Goal: Participate in discussion

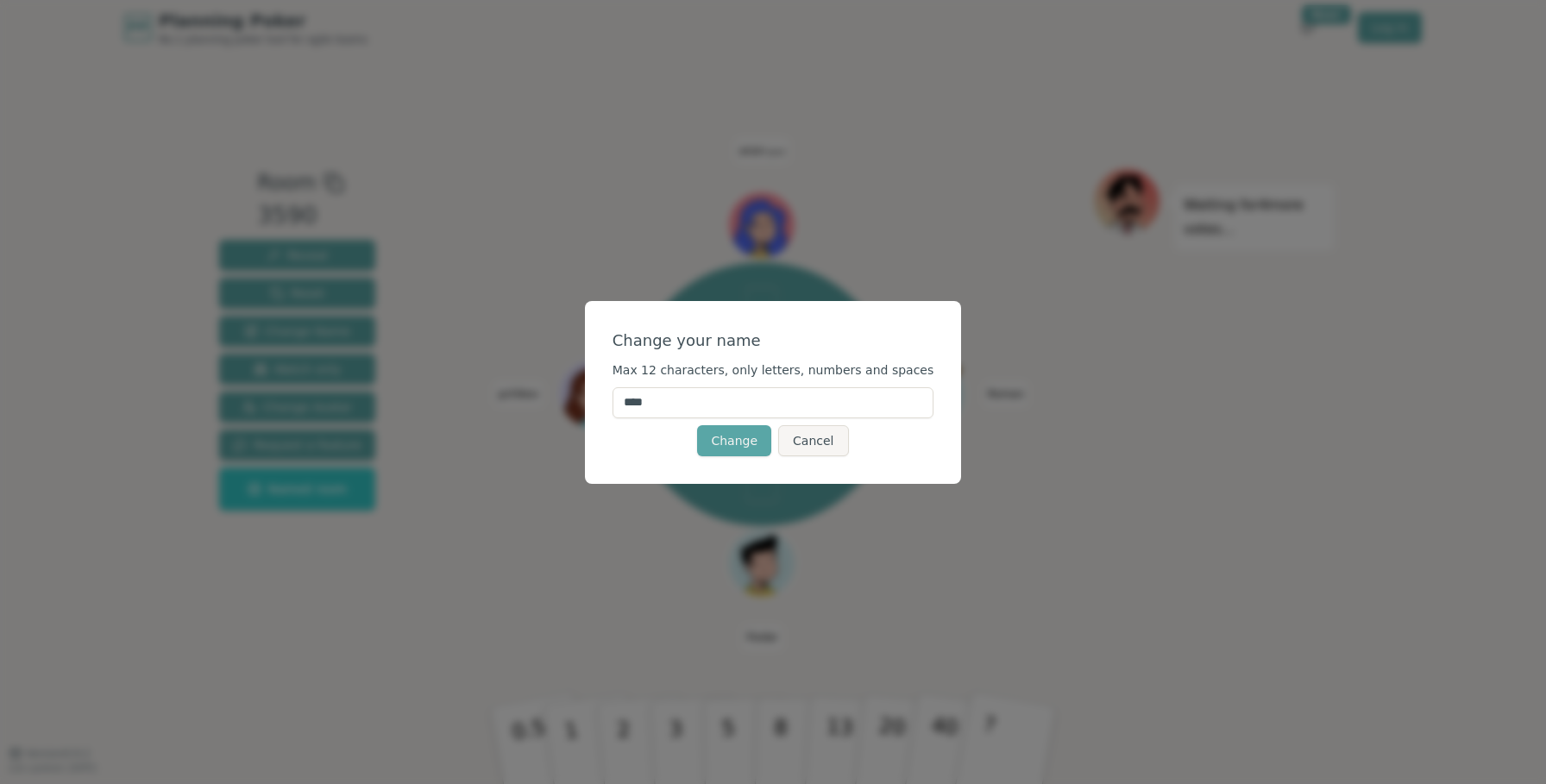
click at [786, 407] on input "****" at bounding box center [773, 402] width 322 height 31
type input "*"
type input "*******"
click at [754, 452] on button "Change" at bounding box center [734, 440] width 75 height 31
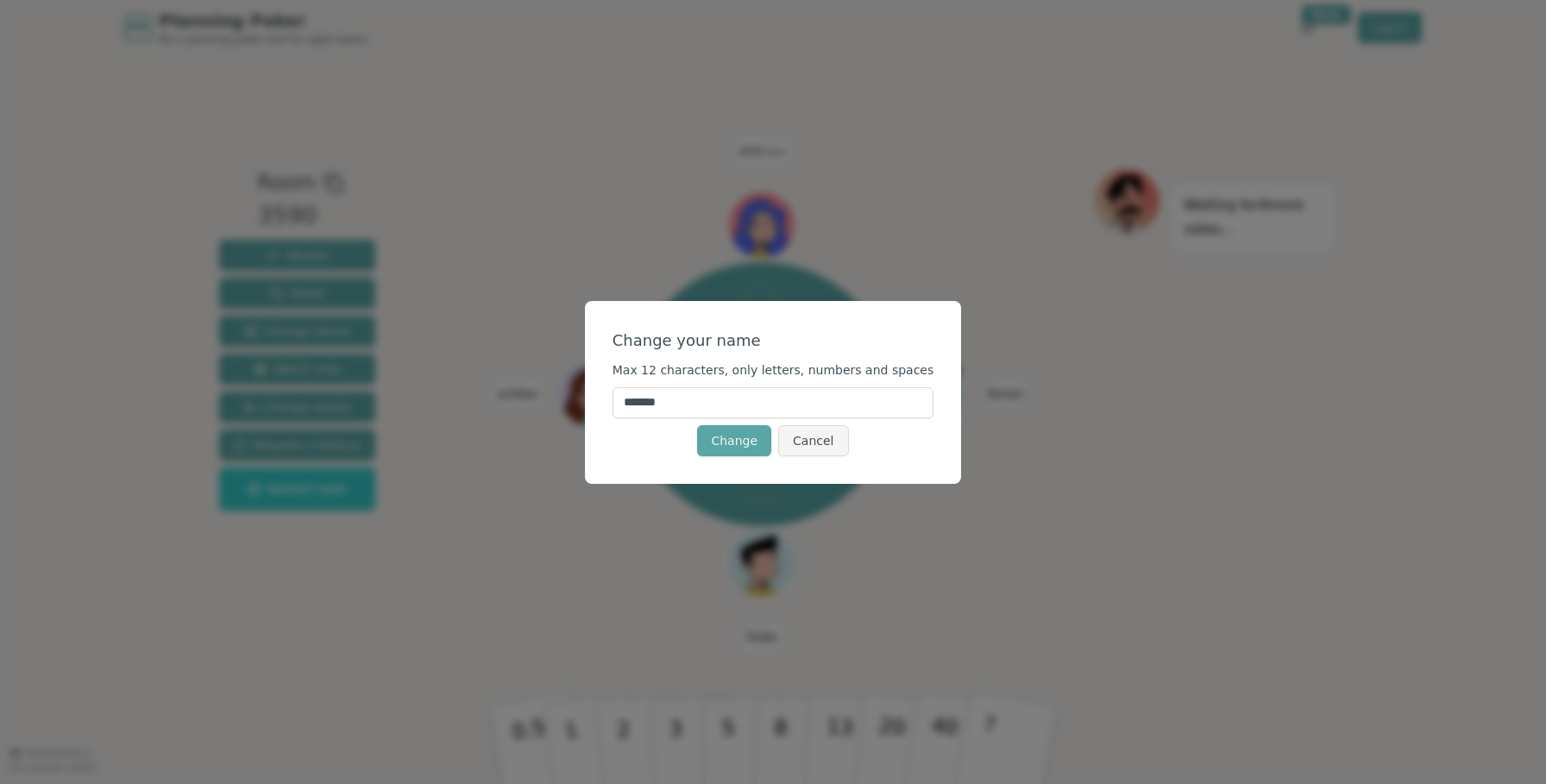
click at [813, 480] on div "Change your name Max 12 characters, only letters, numbers and spaces ******* Ch…" at bounding box center [773, 392] width 377 height 183
click at [805, 448] on button "Cancel" at bounding box center [813, 440] width 70 height 31
click at [799, 396] on input "****" at bounding box center [773, 402] width 322 height 31
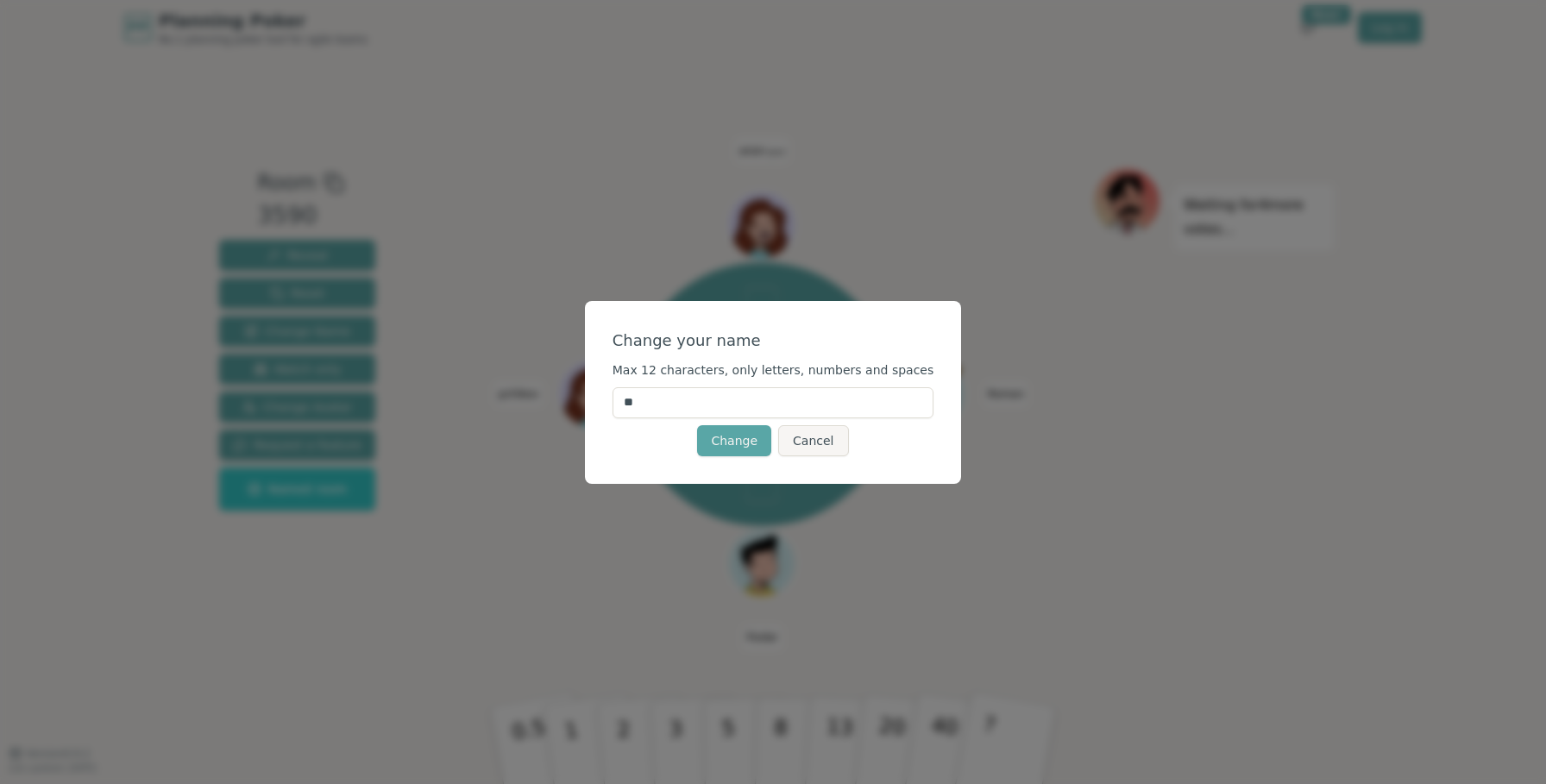
type input "*"
type input "********"
click button "Change" at bounding box center [734, 440] width 75 height 31
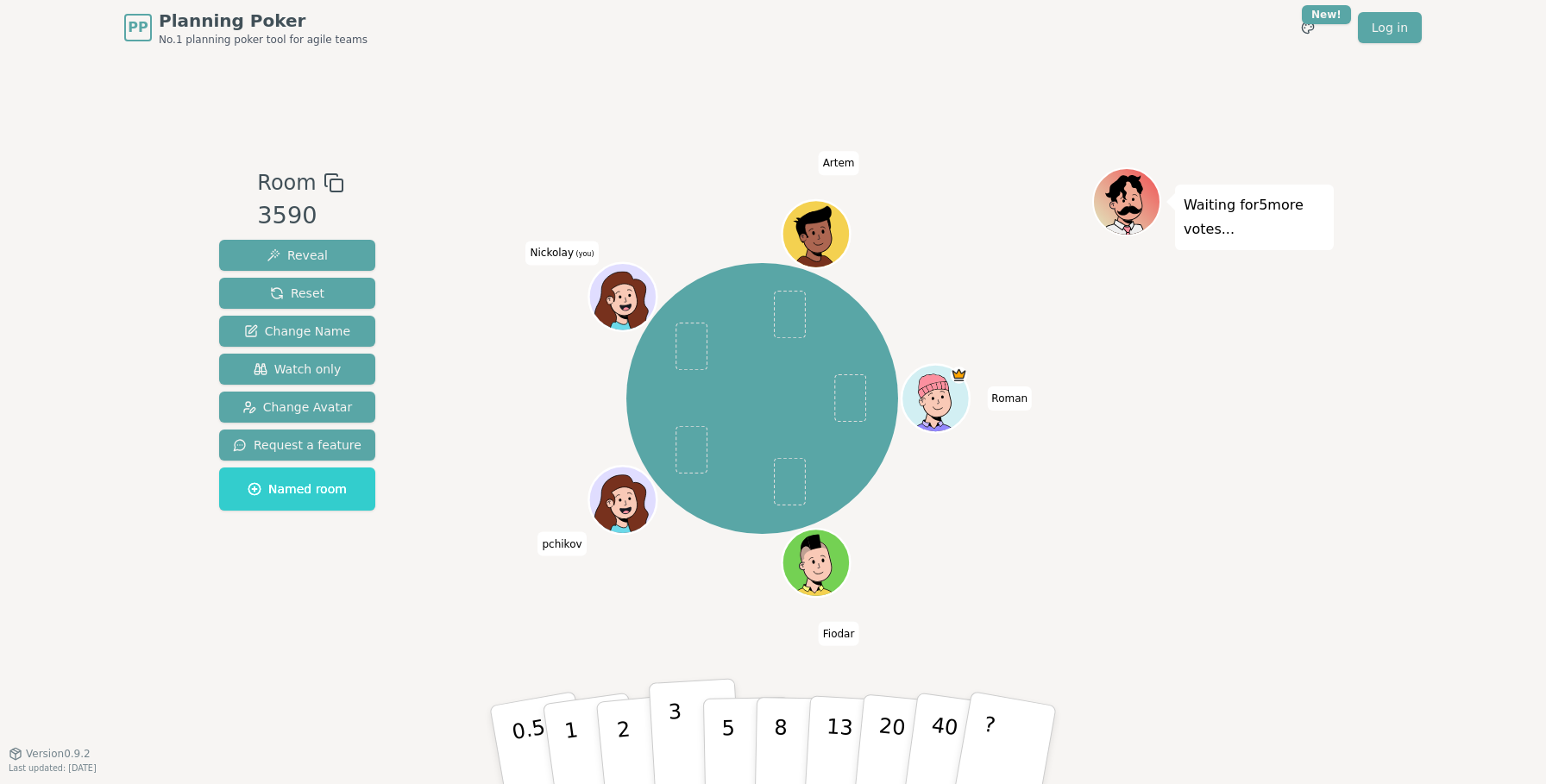
click at [668, 743] on button "3" at bounding box center [696, 744] width 94 height 134
click at [681, 726] on button "3" at bounding box center [696, 744] width 94 height 134
click at [734, 662] on div "Room 3590 Reveal Reset Change Name Watch only Change Avatar Request a feature N…" at bounding box center [773, 403] width 1121 height 697
click at [686, 719] on button "3" at bounding box center [696, 744] width 94 height 134
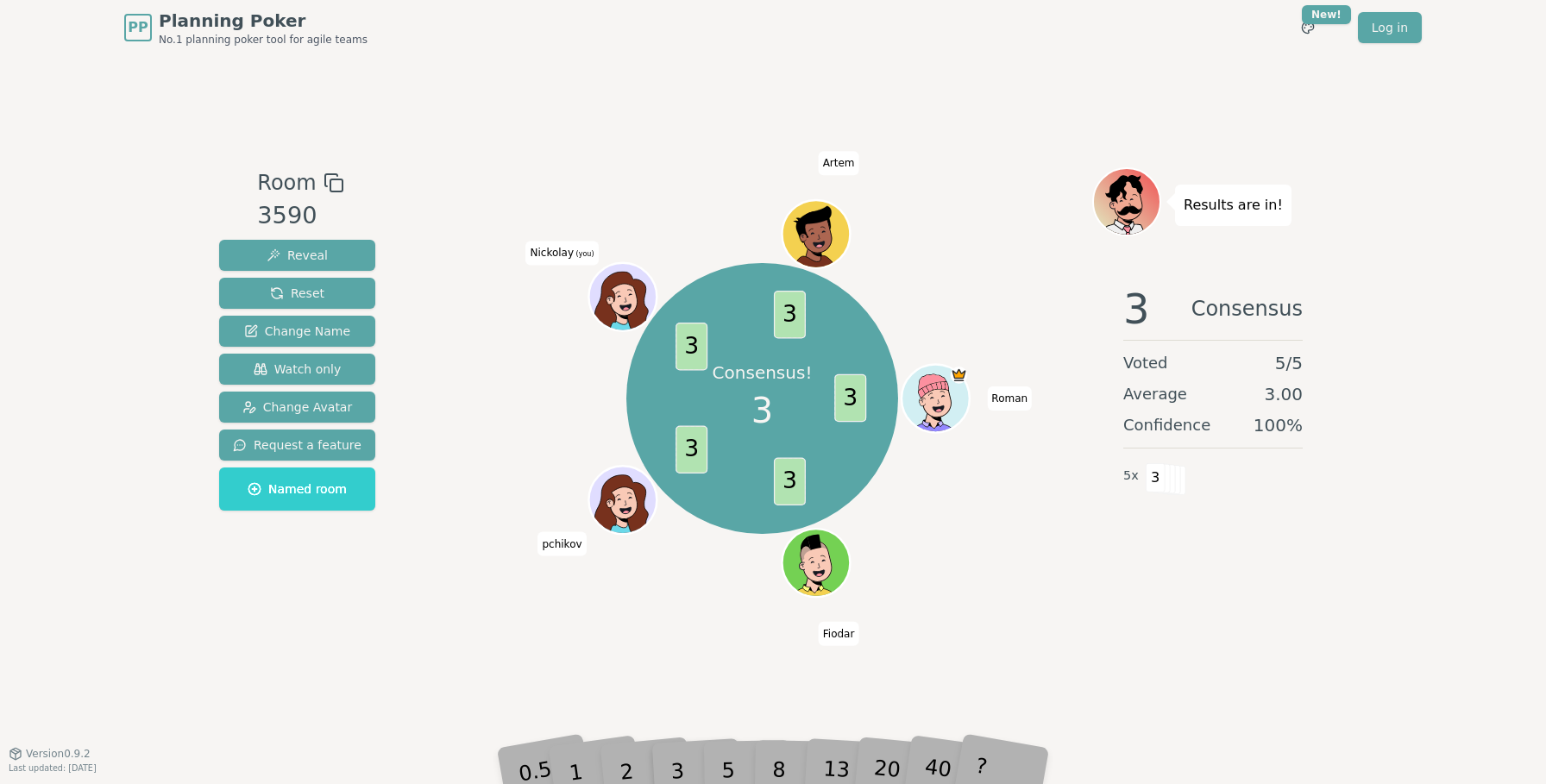
click at [1056, 555] on div "Consensus! 3 3 3 3 3 3 [PERSON_NAME] pchikov Nickolay (you) Artem" at bounding box center [762, 398] width 660 height 401
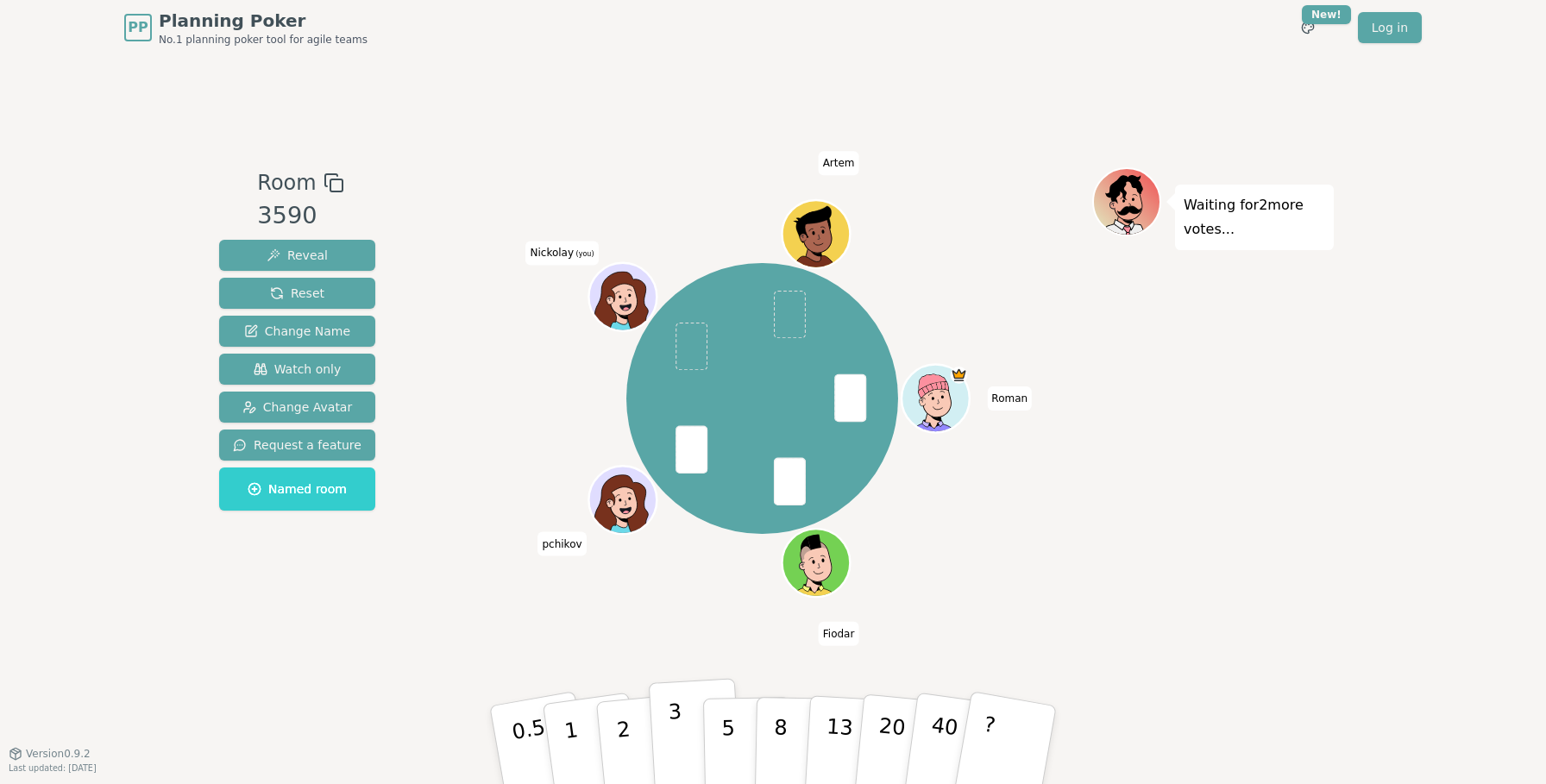
click at [681, 711] on button "3" at bounding box center [696, 744] width 94 height 134
click at [629, 728] on button "2" at bounding box center [643, 745] width 99 height 137
click at [741, 756] on button "5" at bounding box center [747, 745] width 89 height 131
click at [733, 720] on p "5" at bounding box center [728, 745] width 15 height 94
click at [667, 734] on button "3" at bounding box center [696, 744] width 94 height 134
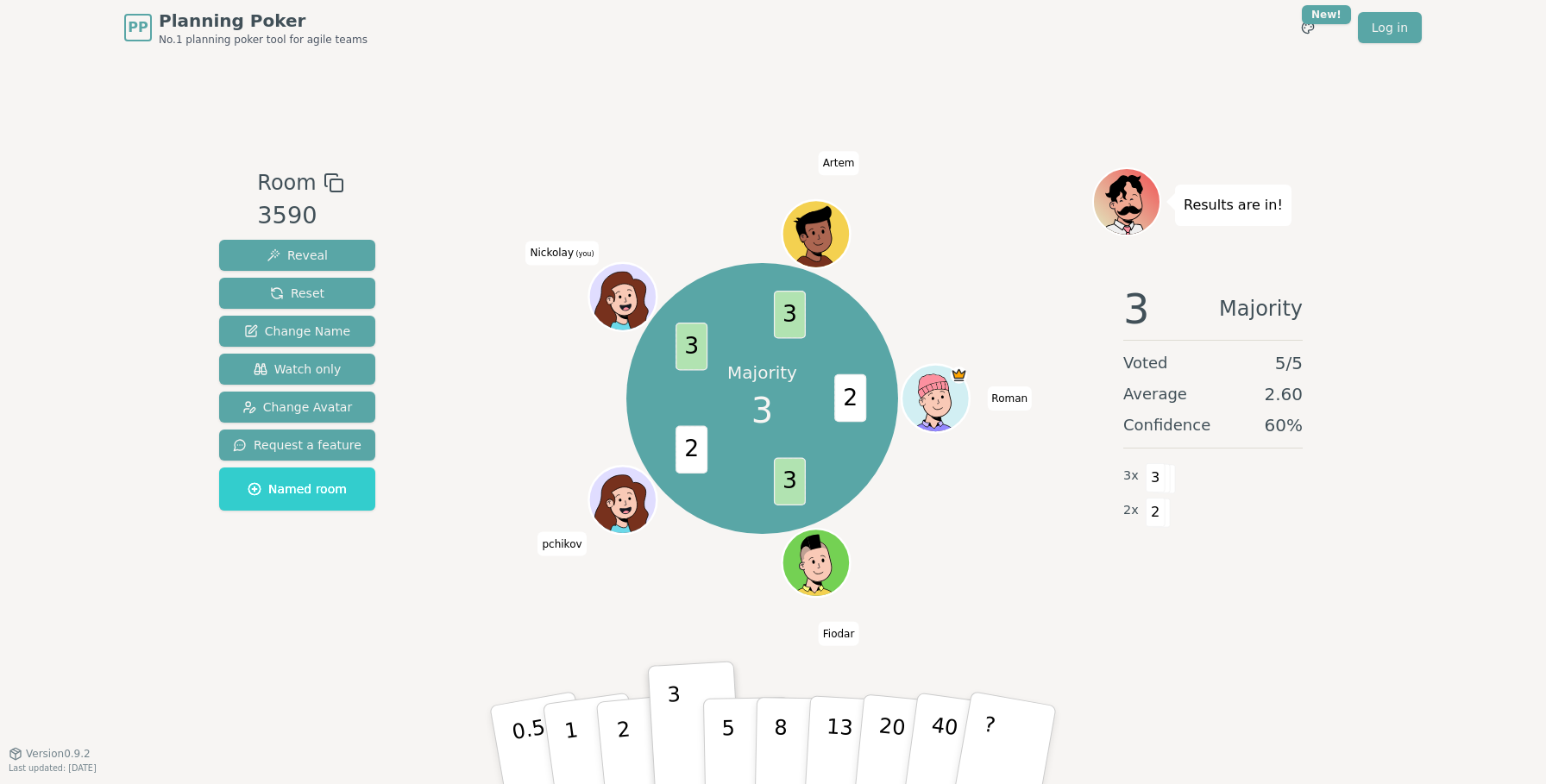
click at [952, 547] on div "Majority 3 2 3 2 3 3 [PERSON_NAME] pchikov Nickolay (you) Artem" at bounding box center [762, 398] width 660 height 401
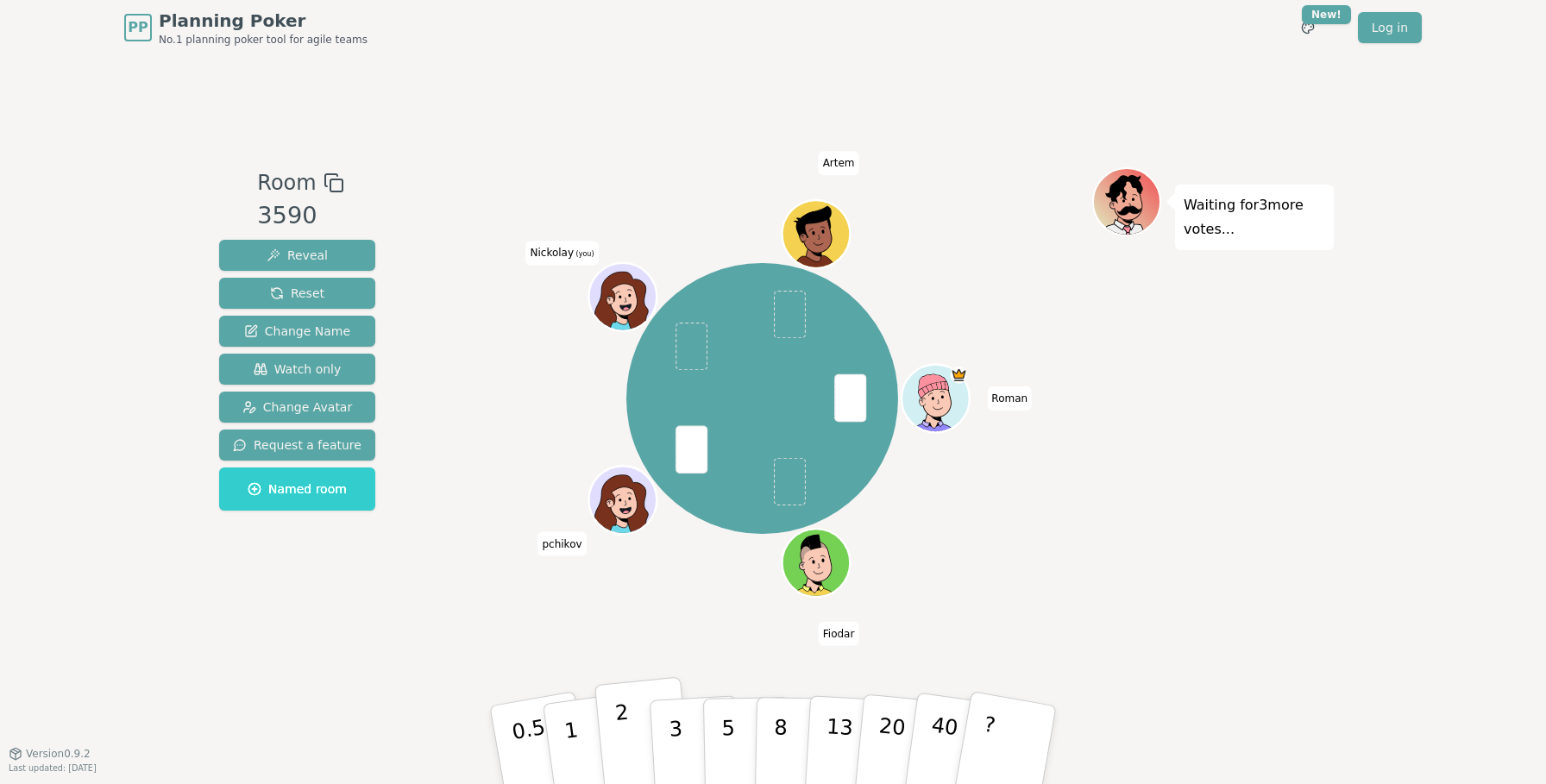
click at [630, 739] on button "2" at bounding box center [643, 745] width 99 height 137
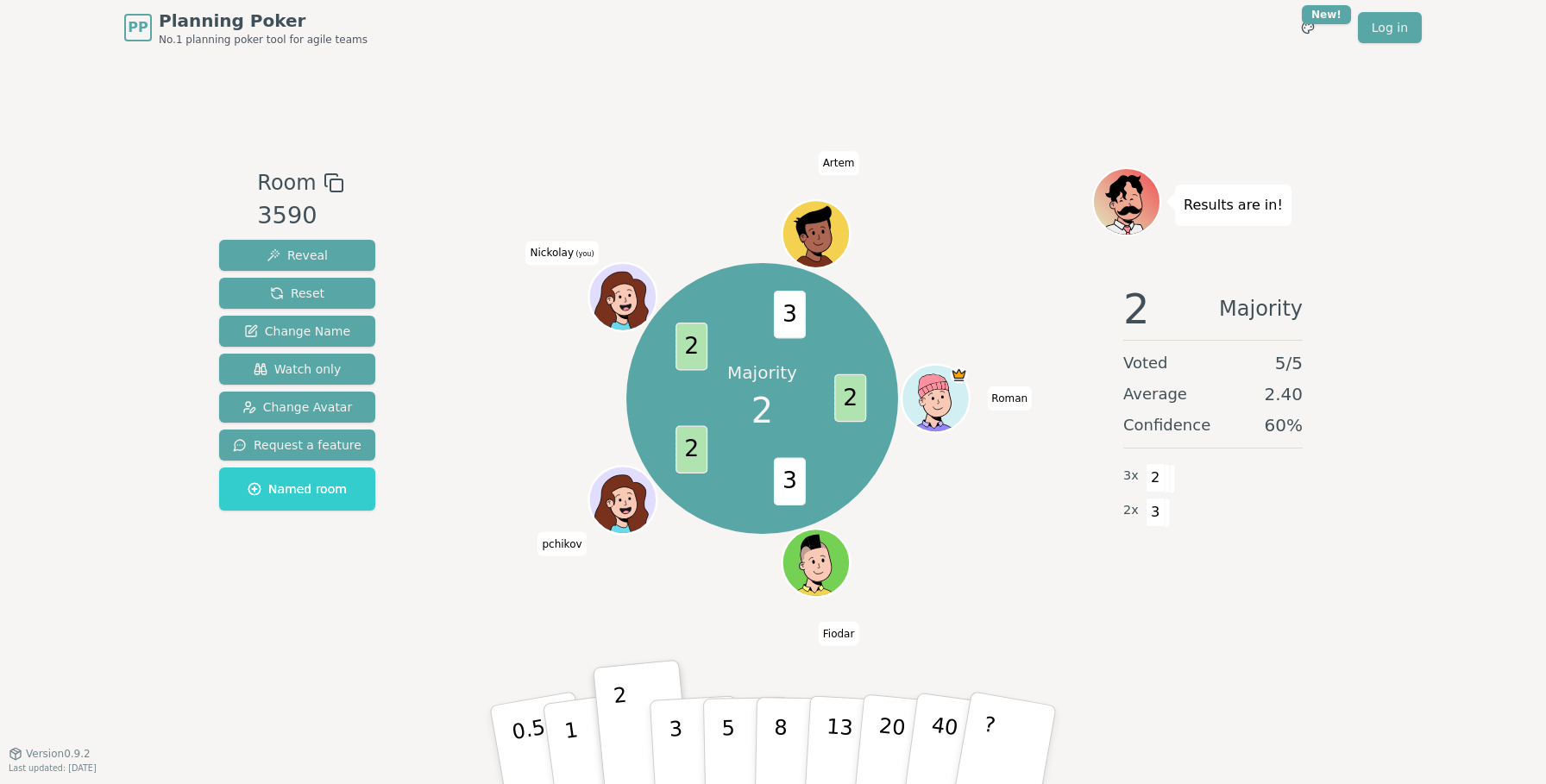
click at [1225, 659] on div "Room 3590 Reveal Reset Change Name Watch only Change Avatar Request a feature N…" at bounding box center [773, 403] width 1121 height 697
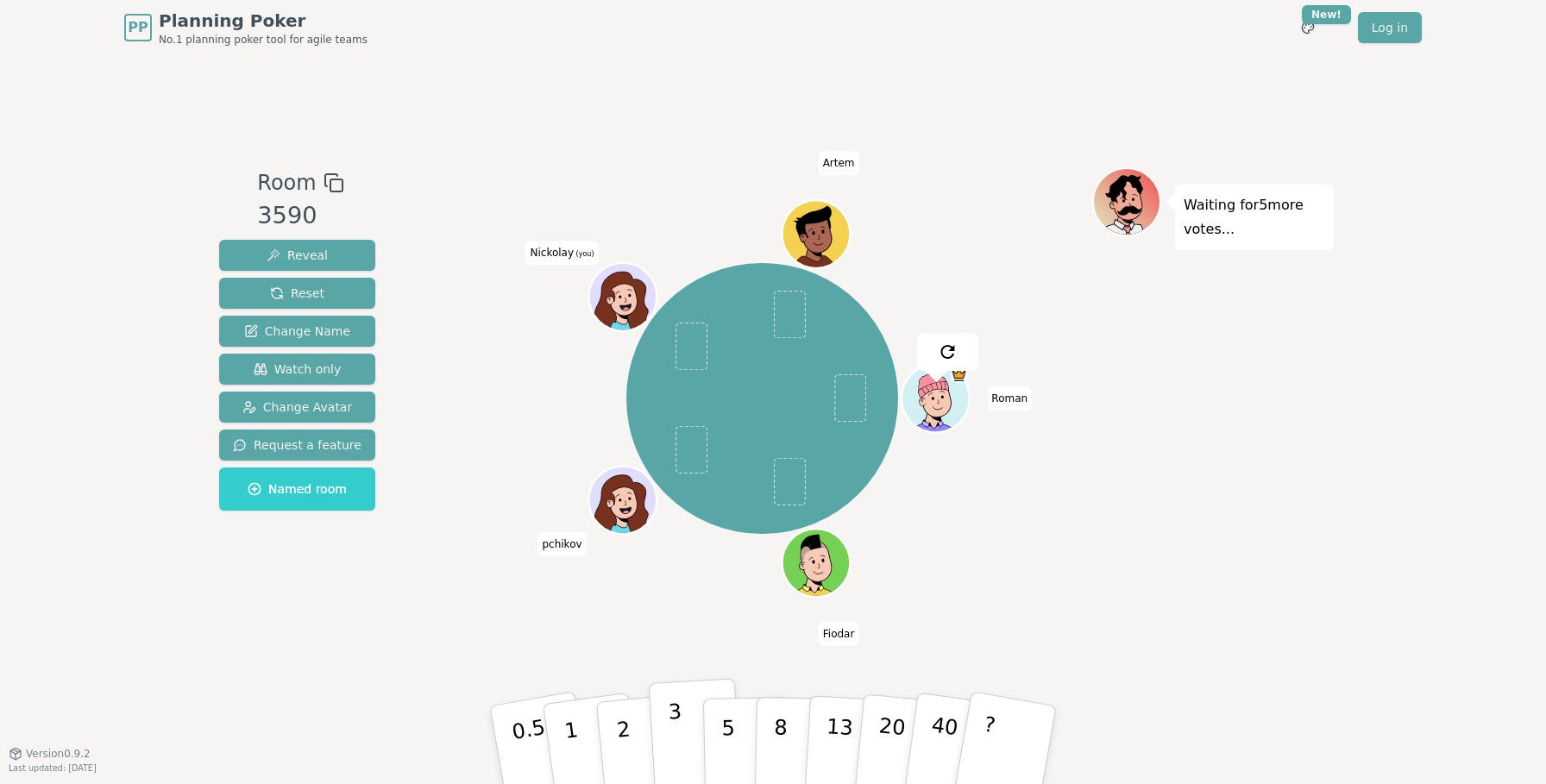
drag, startPoint x: 734, startPoint y: 730, endPoint x: 685, endPoint y: 724, distance: 49.4
click at [685, 724] on div "0.5 1 2 3 5 8 13 20 40 ?" at bounding box center [773, 744] width 518 height 61
click at [685, 724] on button "3" at bounding box center [696, 744] width 94 height 134
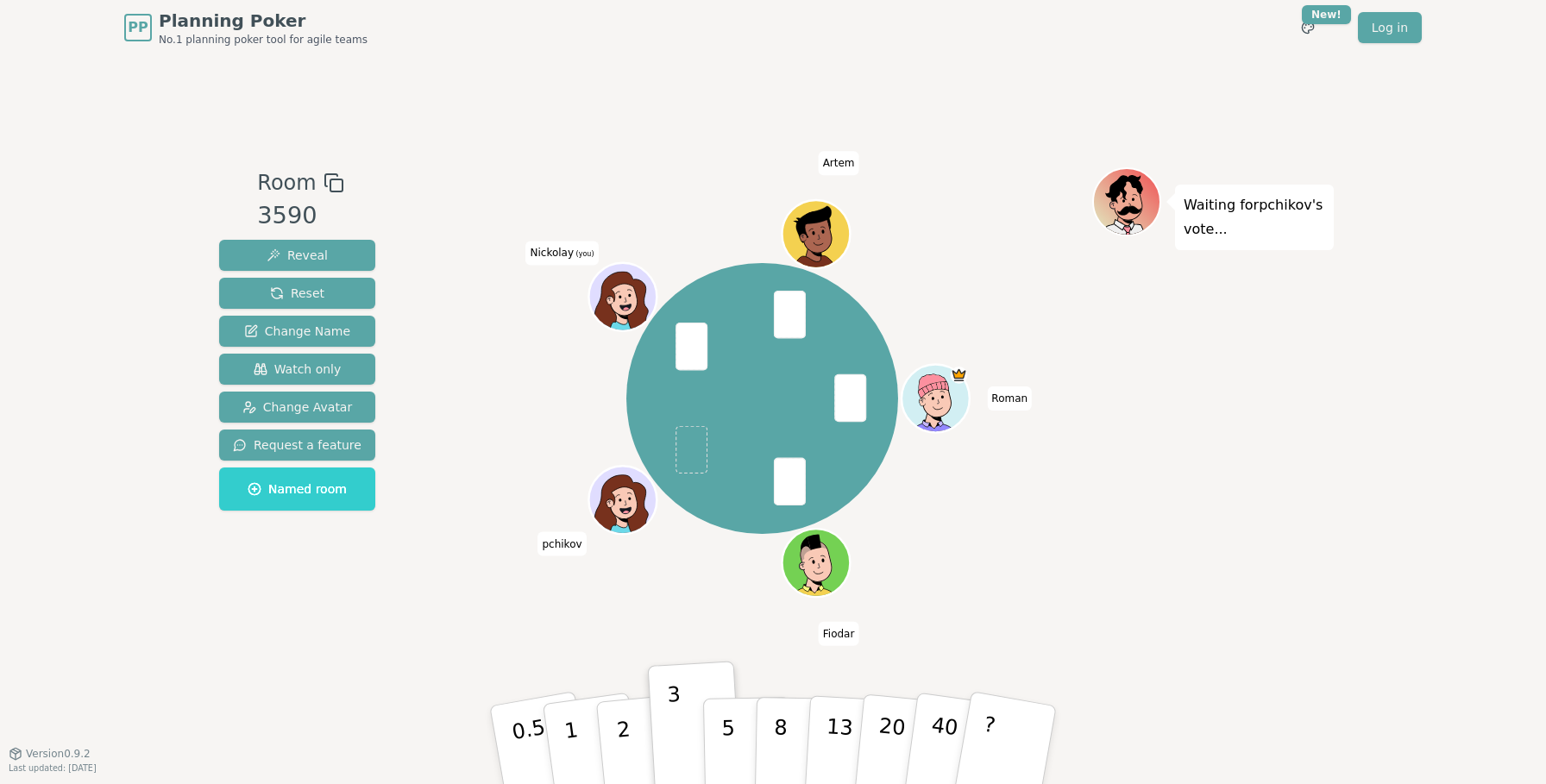
click at [1016, 556] on div "[PERSON_NAME] pchikov Nickolay (you) Artem" at bounding box center [762, 398] width 660 height 401
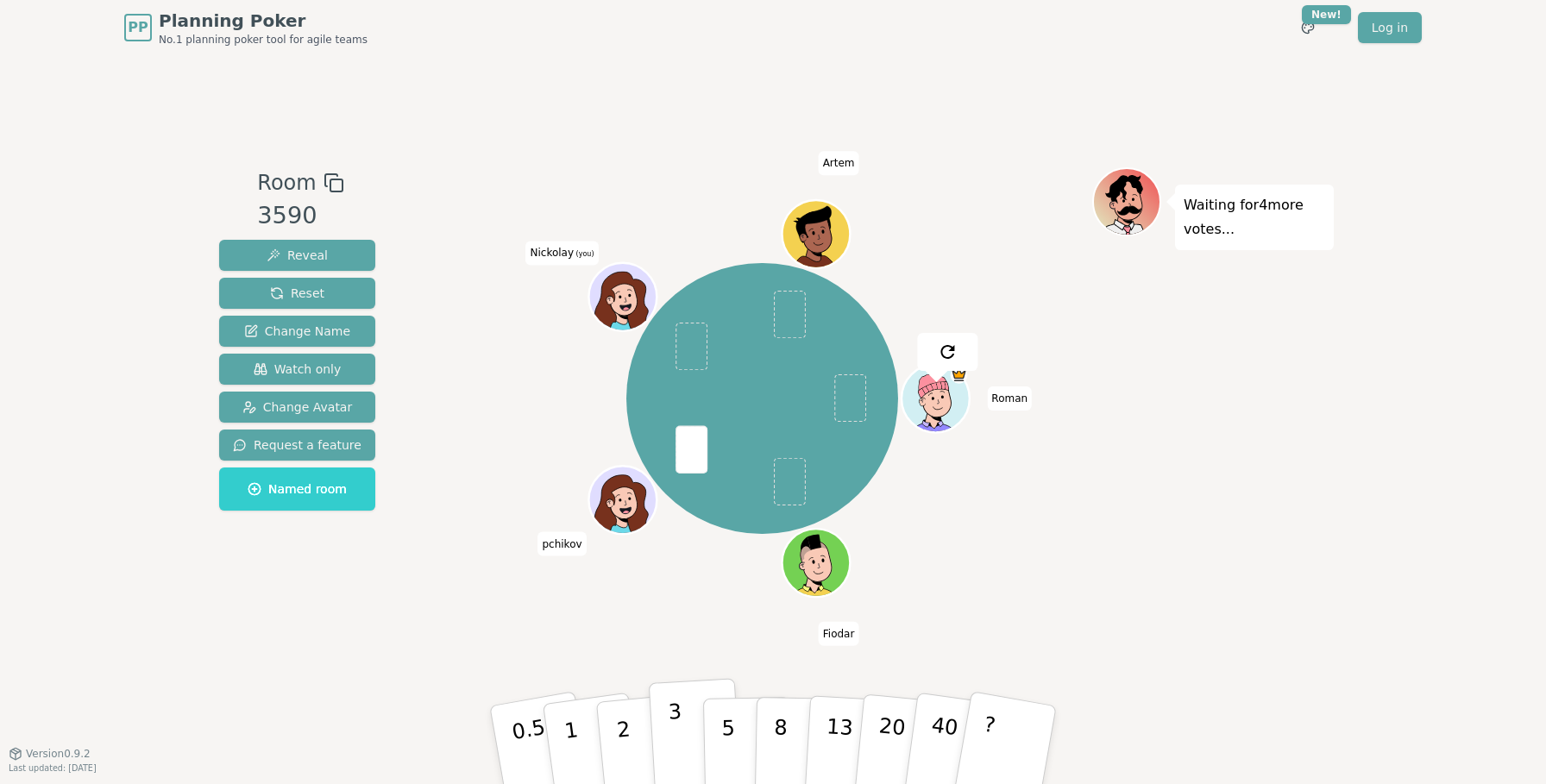
click at [688, 726] on button "3" at bounding box center [696, 744] width 94 height 134
click at [671, 726] on p "3" at bounding box center [677, 746] width 19 height 94
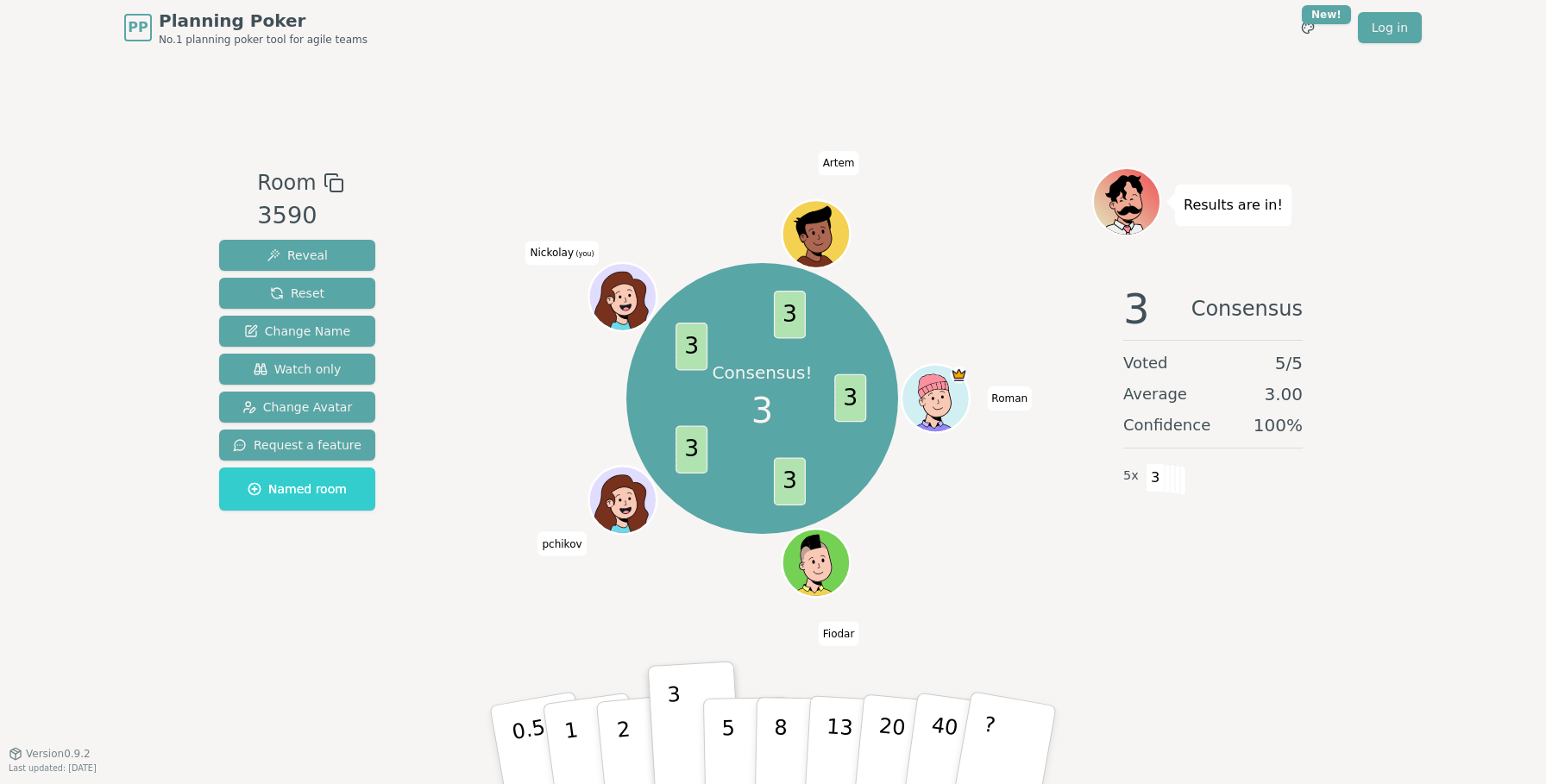
click at [723, 370] on p "Consensus!" at bounding box center [762, 372] width 101 height 24
click at [1022, 527] on div "Consensus! 3 3 3 3 3 3 [PERSON_NAME] pchikov Nickolay (you) Artem" at bounding box center [762, 398] width 660 height 401
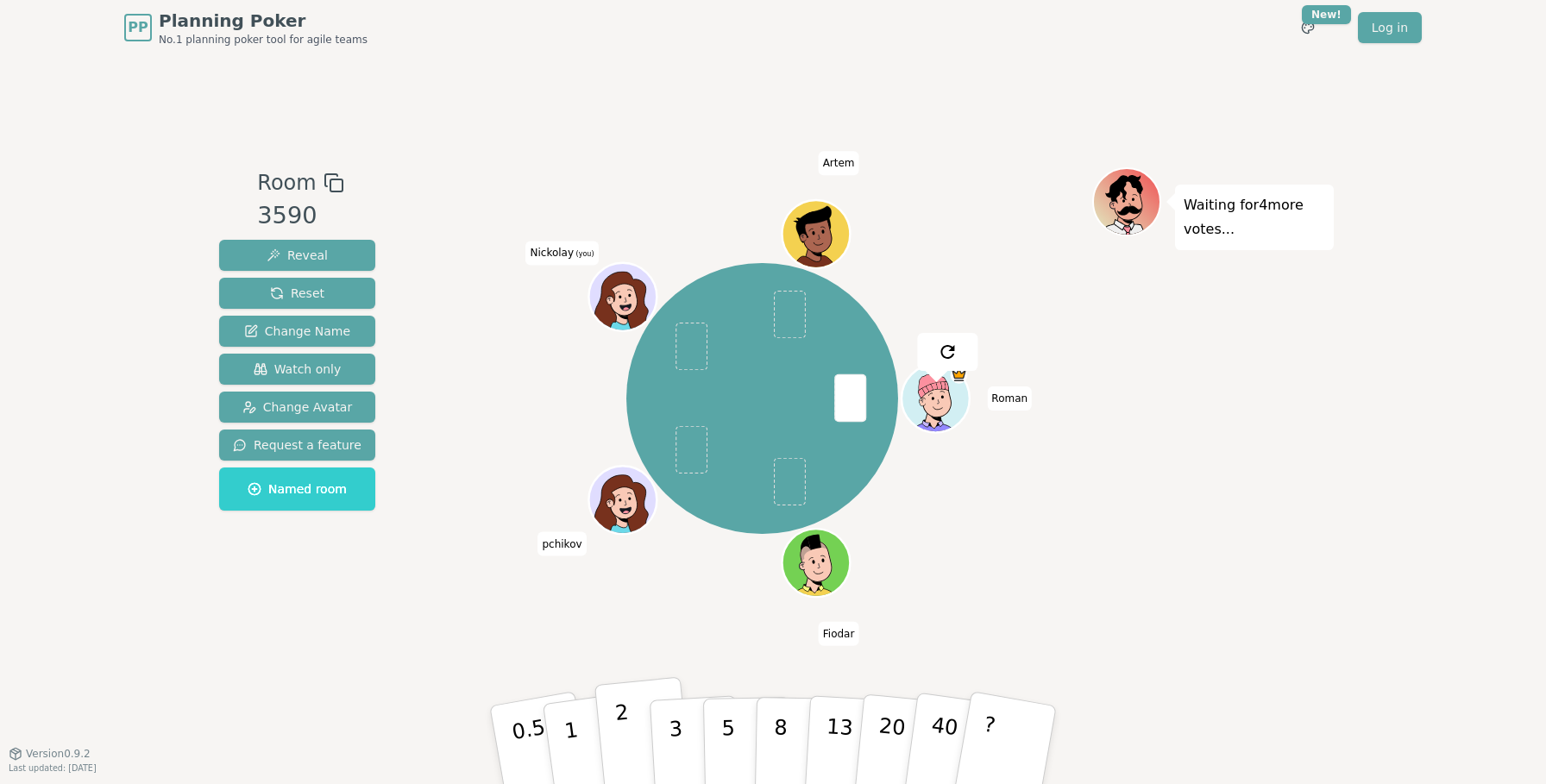
click at [621, 729] on p "2" at bounding box center [625, 747] width 23 height 94
click at [1189, 512] on div "Waiting for 2 more votes..." at bounding box center [1213, 404] width 242 height 475
click at [680, 732] on p "3" at bounding box center [677, 746] width 19 height 94
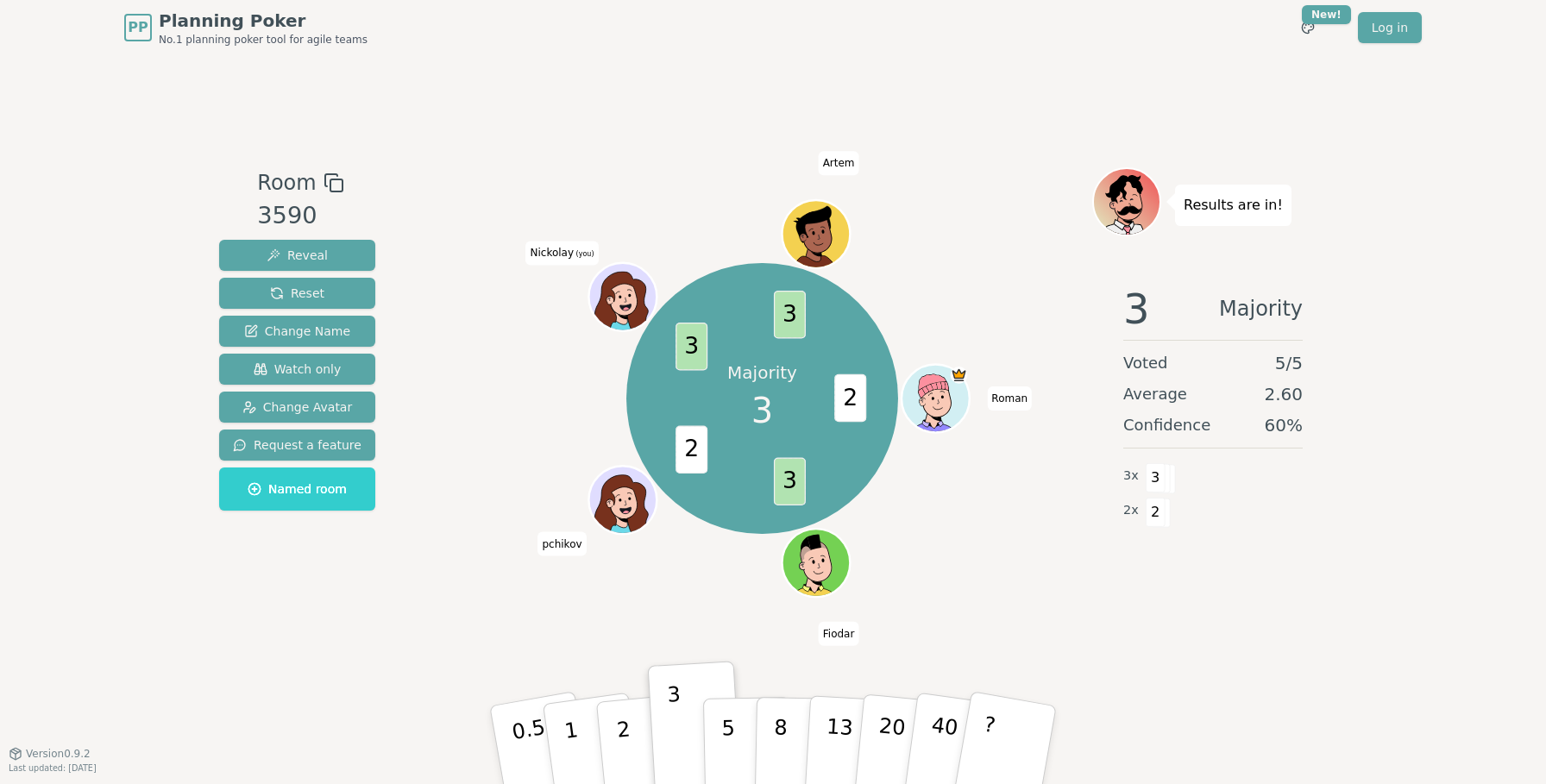
click at [938, 529] on div "Majority 3 2 3 2 3 3 [PERSON_NAME] pchikov Nickolay (you) Artem" at bounding box center [762, 398] width 660 height 401
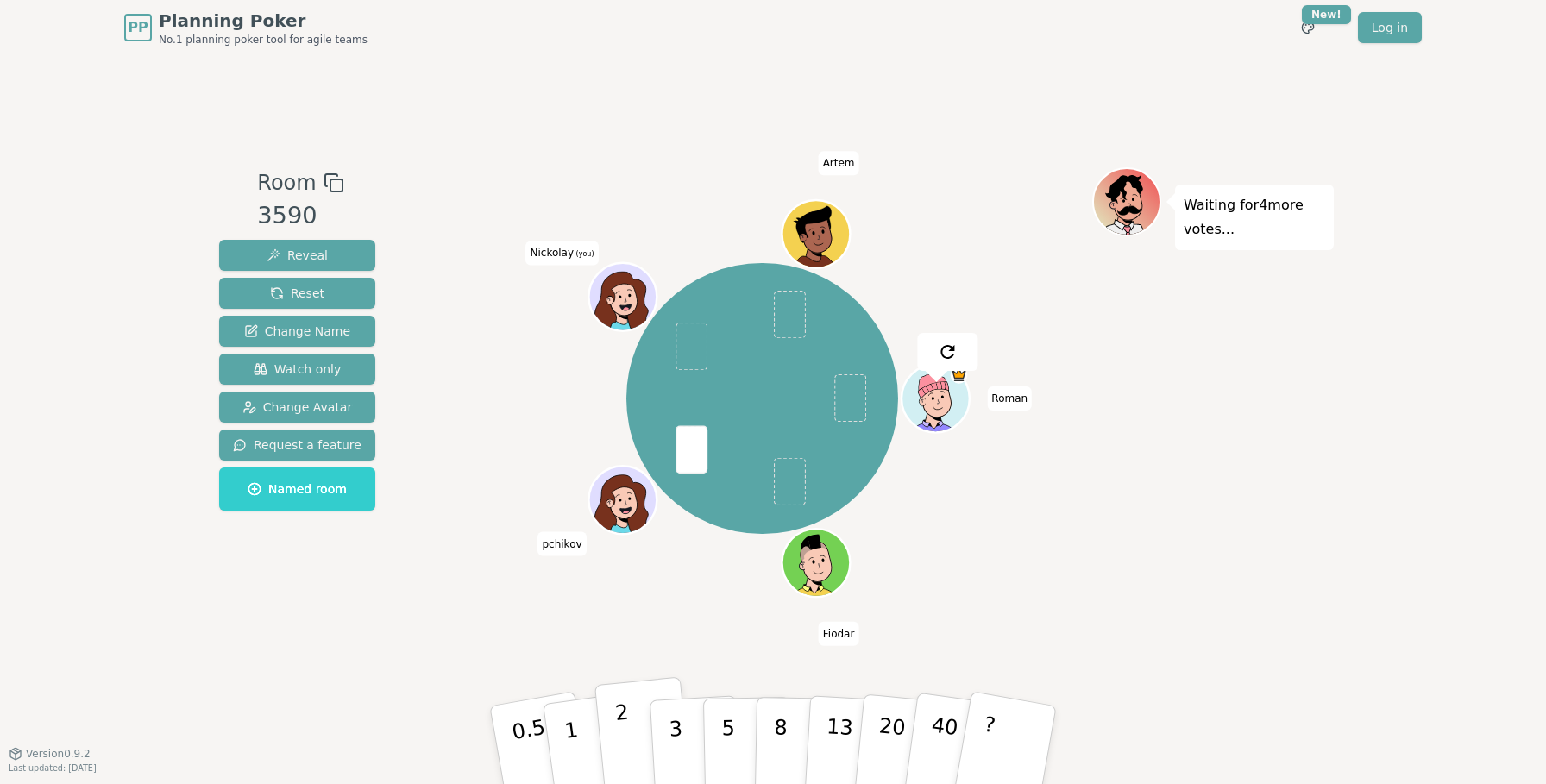
click at [639, 737] on button "2" at bounding box center [643, 745] width 99 height 137
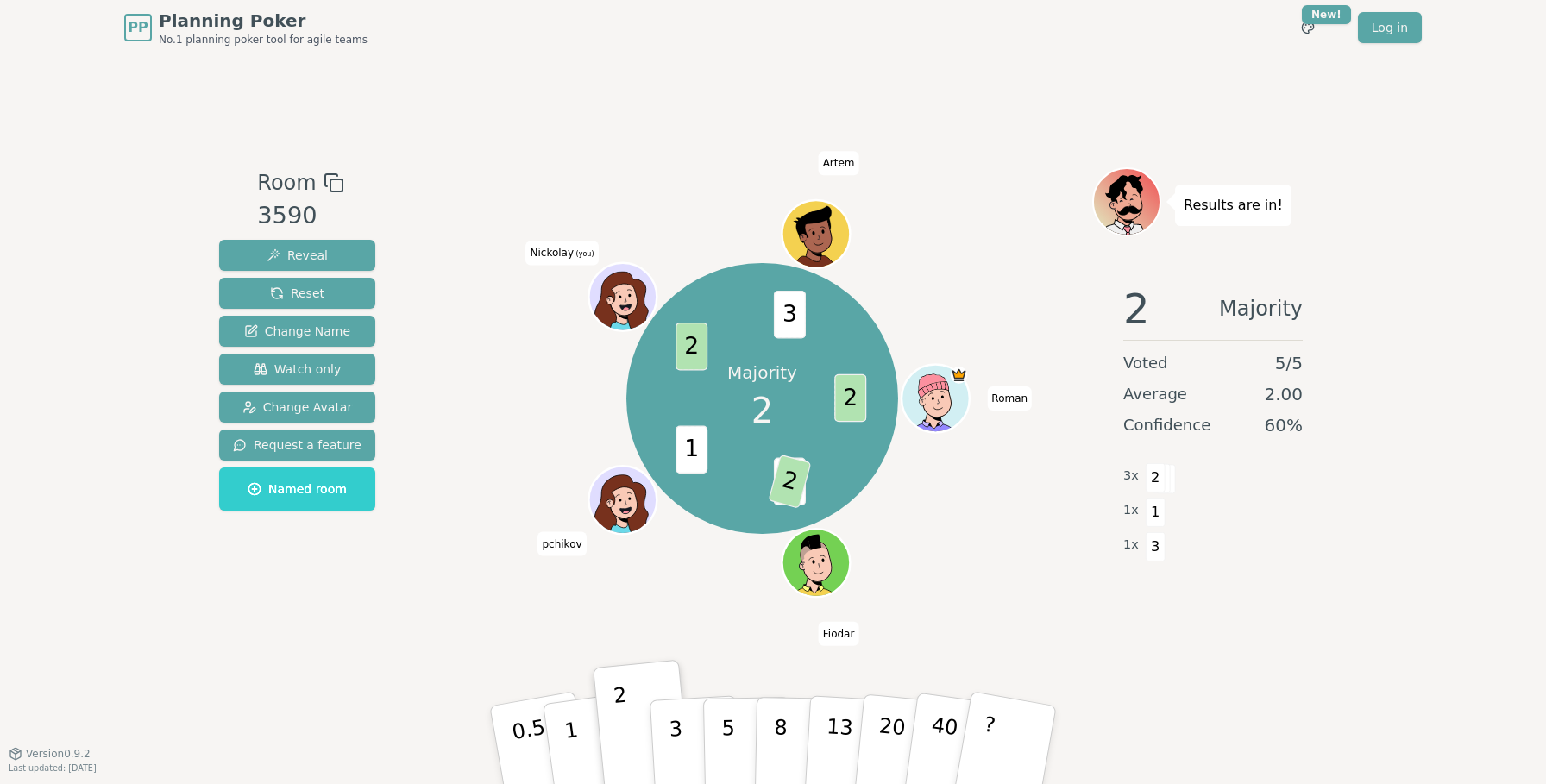
click at [984, 552] on div "Majority 2 2 1 2 1 2 3 [PERSON_NAME] pchikov Nickolay (you) Artem" at bounding box center [762, 398] width 660 height 401
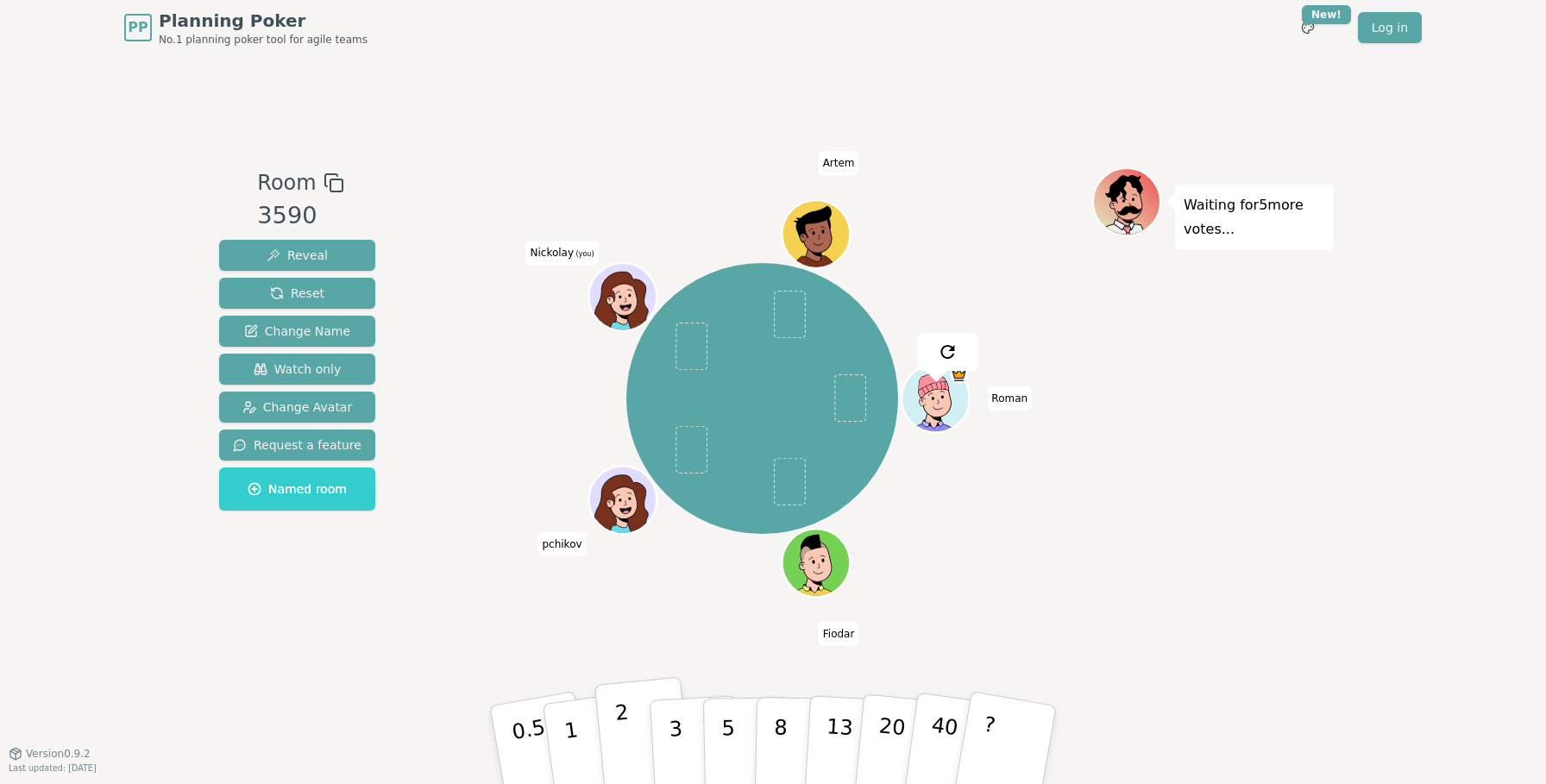
click at [620, 728] on p "2" at bounding box center [625, 747] width 23 height 94
click at [1137, 517] on div "Waiting for 4 more votes..." at bounding box center [1213, 404] width 242 height 475
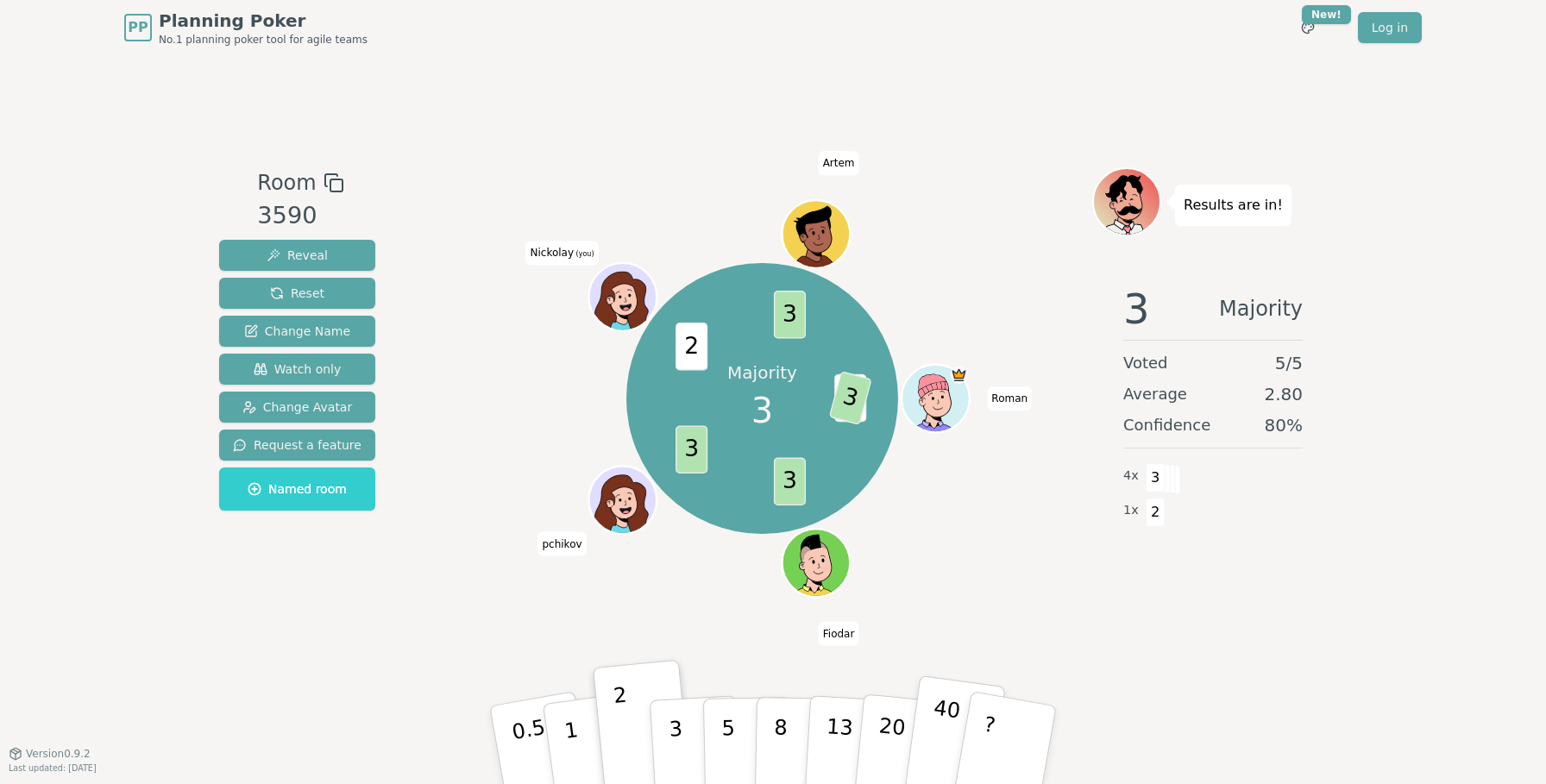
click at [946, 727] on p "40" at bounding box center [942, 743] width 39 height 96
